Goal: Transaction & Acquisition: Purchase product/service

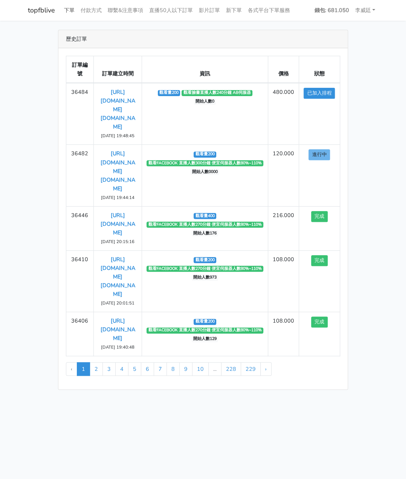
drag, startPoint x: 0, startPoint y: 0, endPoint x: 67, endPoint y: 9, distance: 68.0
click at [67, 9] on link "下單" at bounding box center [69, 10] width 17 height 15
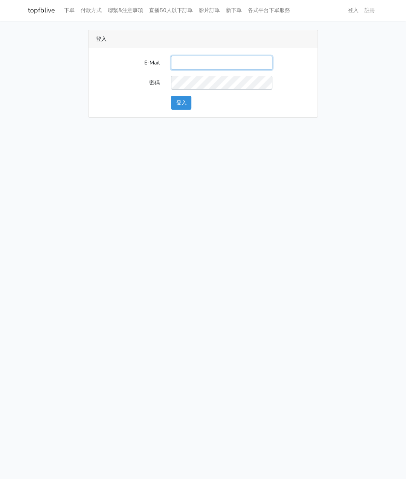
click at [197, 61] on input "E-Mail" at bounding box center [221, 63] width 101 height 14
type input "[EMAIL_ADDRESS][DOMAIN_NAME]"
click at [181, 104] on button "登入" at bounding box center [181, 103] width 20 height 14
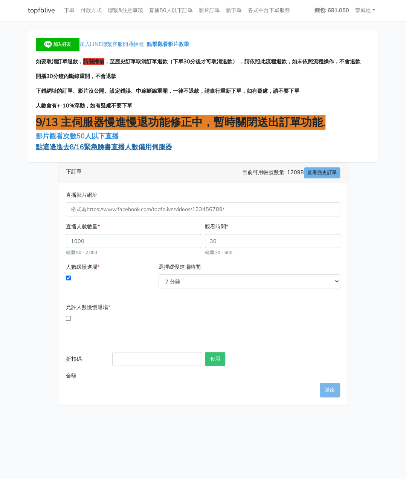
click at [52, 148] on span "點這邊進去8/16緊急臉書直播人數備用伺服器" at bounding box center [104, 146] width 136 height 9
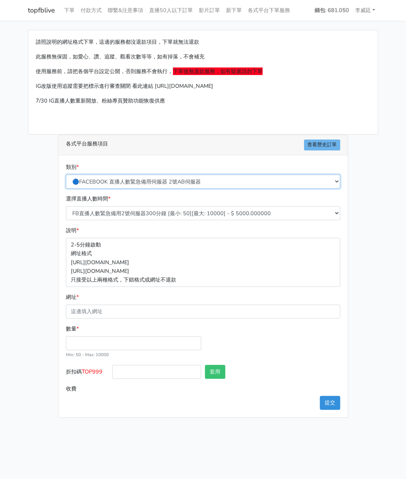
click at [174, 176] on select "🔵FACEBOOK 直播人數緊急備用伺服器 2號AB伺服器 🔵FACEBOOK 網軍專用貼文留言 安全保密 🔵FACEBOOK 直播人數緊急備用伺服器 J1 …" at bounding box center [203, 181] width 274 height 14
select select "3/26熱門平台服務台灣粉絲IG YT FB TIKTOK"
click at [66, 174] on select "🔵FACEBOOK 直播人數緊急備用伺服器 2號AB伺服器 🔵FACEBOOK 網軍專用貼文留言 安全保密 🔵FACEBOOK 直播人數緊急備用伺服器 J1 …" at bounding box center [203, 181] width 274 height 14
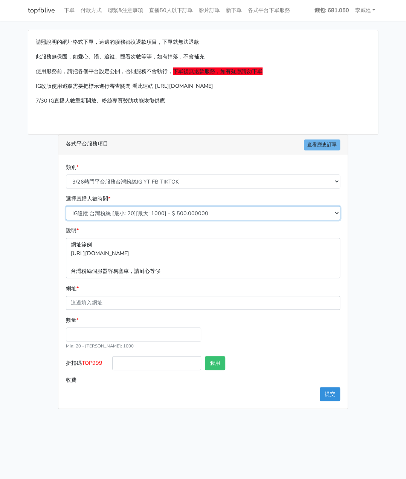
click at [142, 214] on select "IG追蹤 台灣粉絲 [最小: 20][最大: 1000] - $ 500.000000 IG愛心 台灣粉絲 [最小: 20][最大: 1000] - $ 35…" at bounding box center [203, 213] width 274 height 14
select select "665"
click at [66, 206] on select "IG追蹤 台灣粉絲 [最小: 20][最大: 1000] - $ 500.000000 IG愛心 台灣粉絲 [最小: 20][最大: 1000] - $ 35…" at bounding box center [203, 213] width 274 height 14
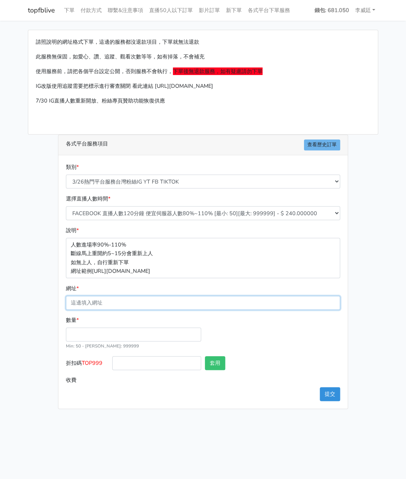
click at [84, 302] on input "網址 *" at bounding box center [203, 303] width 274 height 14
paste input "https://www.facebook.com/applestarry.shop/videos/1284743792862671"
type input "[URL][DOMAIN_NAME][DOMAIN_NAME]"
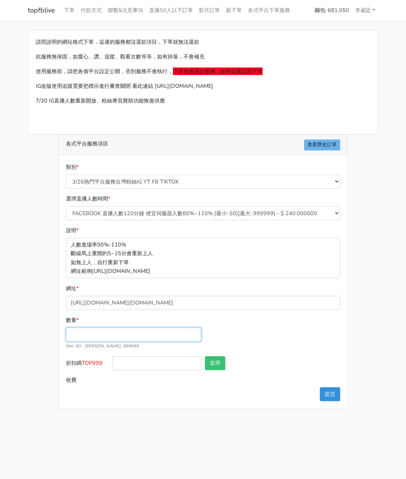
click at [86, 340] on div "數量 * Min: 50 - Max: 999999" at bounding box center [133, 333] width 139 height 34
click at [85, 337] on input "數量 *" at bounding box center [133, 334] width 135 height 14
type input "200"
type input "48.000"
drag, startPoint x: 103, startPoint y: 360, endPoint x: 84, endPoint y: 359, distance: 18.9
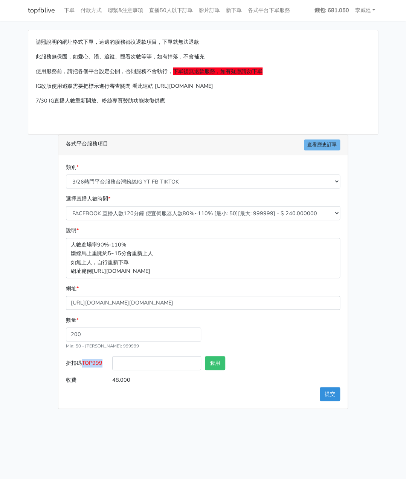
click at [84, 359] on span "TOP999" at bounding box center [92, 363] width 21 height 8
click at [221, 362] on button "套用" at bounding box center [215, 363] width 20 height 14
click at [334, 394] on button "提交" at bounding box center [330, 394] width 20 height 14
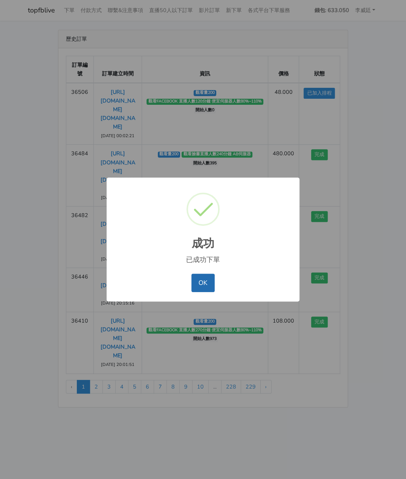
click at [206, 283] on button "OK" at bounding box center [202, 282] width 23 height 18
